Goal: Task Accomplishment & Management: Manage account settings

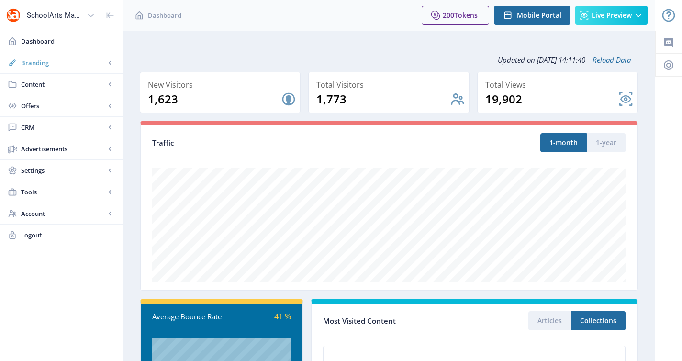
click at [83, 55] on link "Branding" at bounding box center [61, 62] width 122 height 21
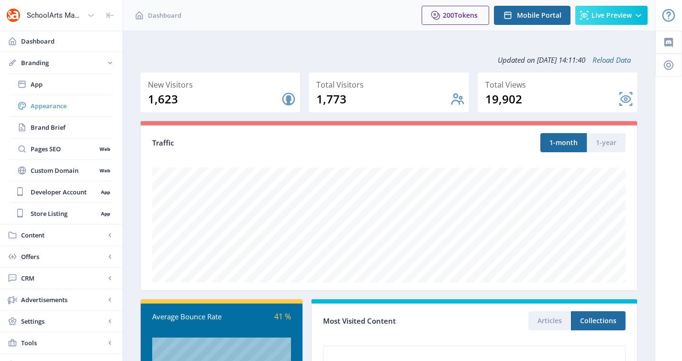
click at [66, 106] on span "Appearance" at bounding box center [72, 106] width 82 height 10
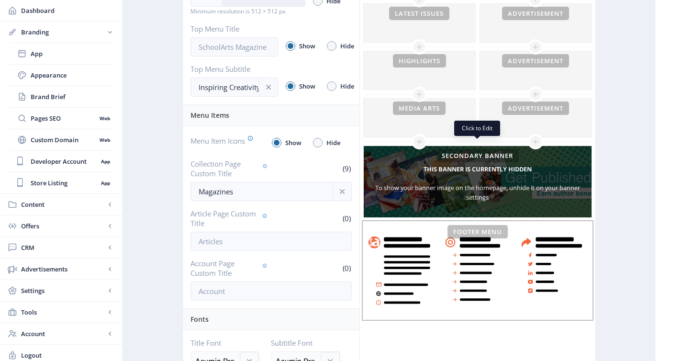
scroll to position [385, 0]
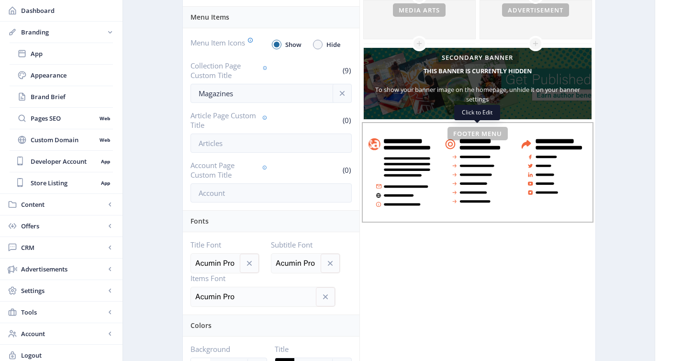
click at [536, 163] on rect at bounding box center [478, 172] width 228 height 97
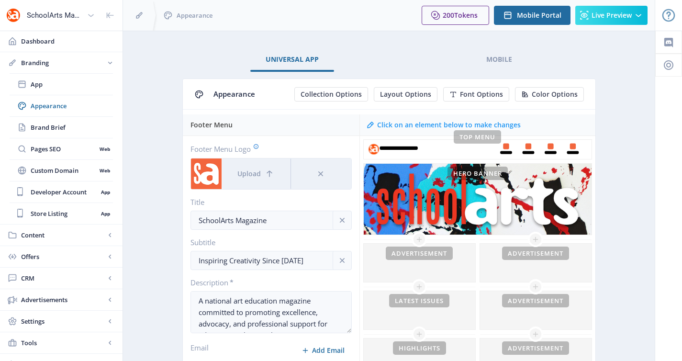
click at [55, 104] on span "Appearance" at bounding box center [72, 106] width 82 height 10
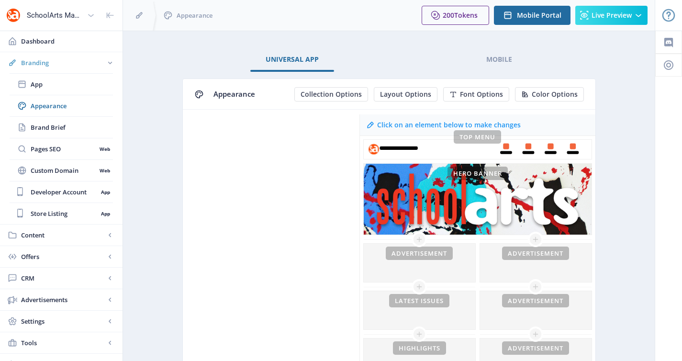
click at [37, 66] on span "Branding" at bounding box center [63, 63] width 84 height 10
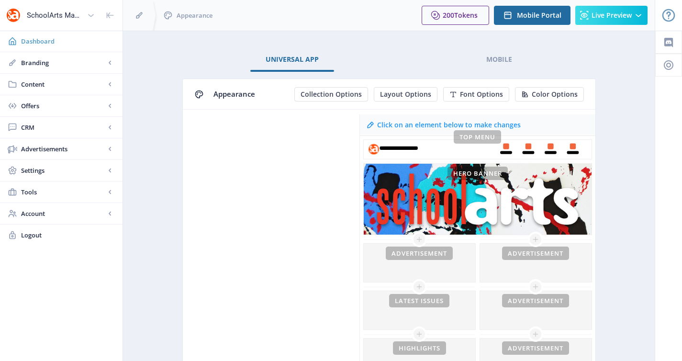
click at [46, 32] on link "Dashboard" at bounding box center [61, 41] width 122 height 21
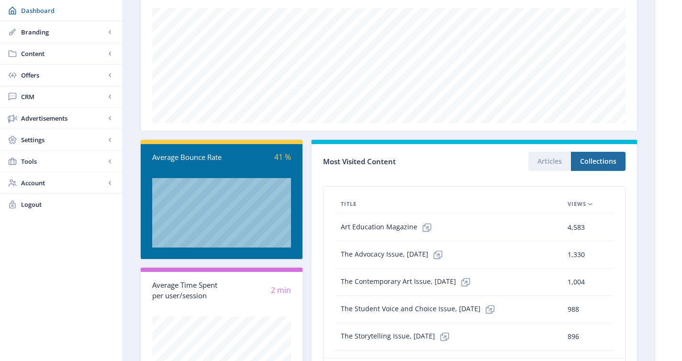
scroll to position [226, 0]
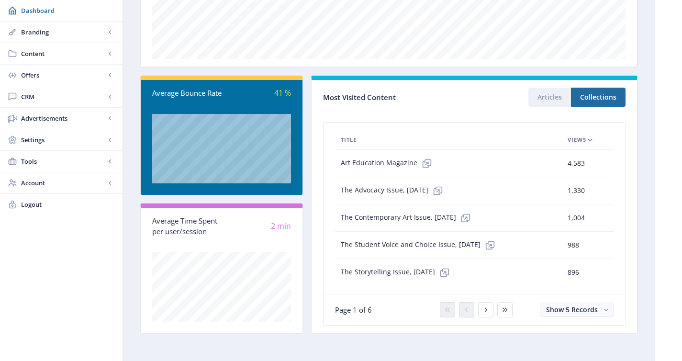
drag, startPoint x: 636, startPoint y: 183, endPoint x: 652, endPoint y: 190, distance: 17.5
click at [636, 185] on nb-card-body "Title Views Art Education Magazine 4,583 88.2 min The Advocacy Issue, [DATE] 1,…" at bounding box center [473, 223] width 325 height 219
